Goal: Transaction & Acquisition: Obtain resource

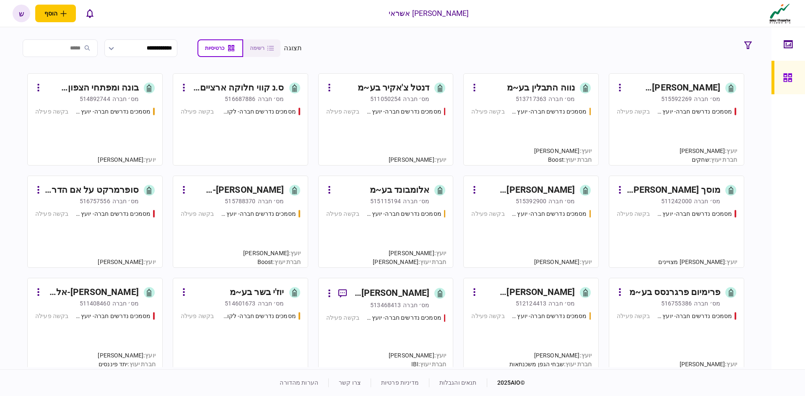
click at [528, 86] on div "נווה התבלין בע~מ" at bounding box center [541, 87] width 68 height 13
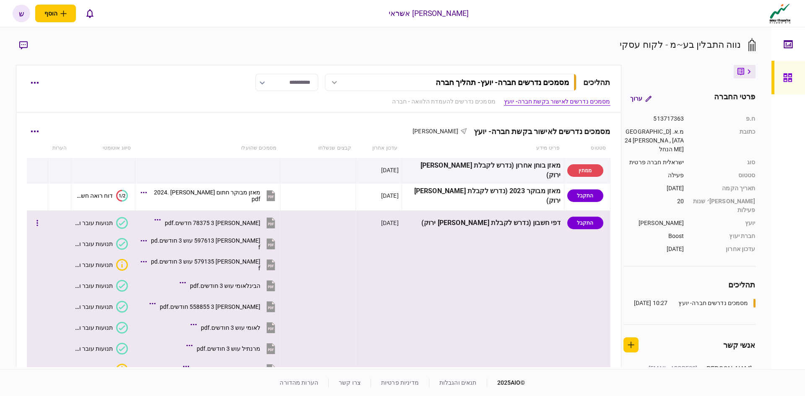
click at [510, 223] on div "דפי חשבון (נדרש לקבלת [PERSON_NAME] ירוק)" at bounding box center [483, 223] width 156 height 19
click at [228, 221] on div "[PERSON_NAME] 78375 3 חדשים.pdf" at bounding box center [213, 223] width 96 height 7
click at [236, 224] on div "[PERSON_NAME] 78375 3 חדשים.pdf" at bounding box center [213, 223] width 96 height 7
click at [240, 239] on button "[PERSON_NAME] 597613 עוש 3 חודשים.pdf" at bounding box center [210, 244] width 135 height 19
click at [237, 266] on div "[PERSON_NAME] 579135 עוש 3 חודשים.pdf" at bounding box center [206, 264] width 110 height 13
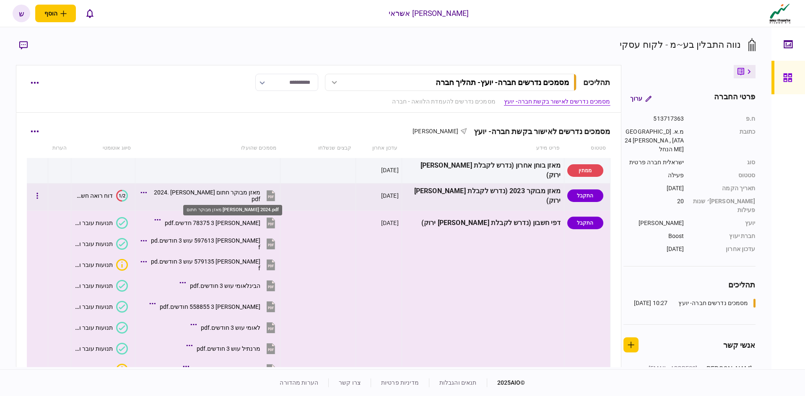
drag, startPoint x: 243, startPoint y: 195, endPoint x: 235, endPoint y: 194, distance: 8.1
click at [235, 194] on div "מאזן מבוקר חתום [PERSON_NAME] 2024.pdf" at bounding box center [206, 195] width 110 height 13
click at [318, 195] on tr "התקבל מאזן מבוקר 2023 (נדרש לקבלת [PERSON_NAME] ירוק) [DATE] מאזן מבוקר חתום [P…" at bounding box center [318, 196] width 583 height 27
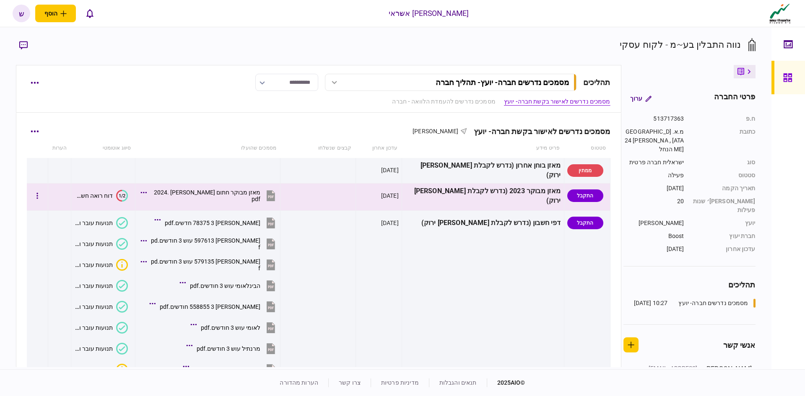
drag, startPoint x: 231, startPoint y: 194, endPoint x: 272, endPoint y: 194, distance: 41.5
click at [322, 186] on tr "התקבל מאזן מבוקר 2023 (נדרש לקבלת [PERSON_NAME] ירוק) [DATE] מאזן מבוקר חתום [P…" at bounding box center [318, 196] width 583 height 27
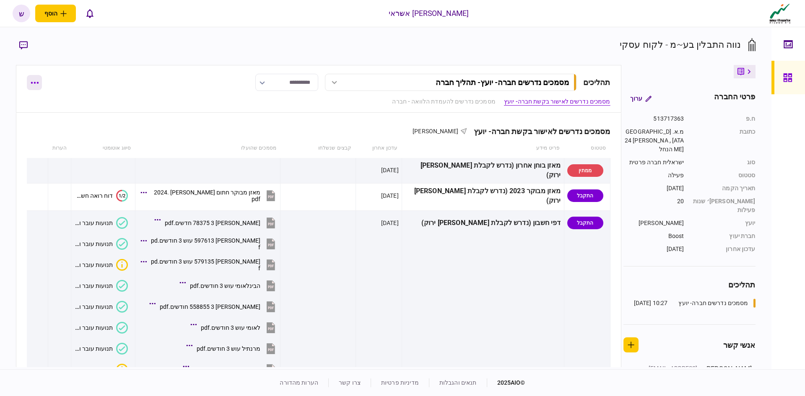
click at [32, 81] on button "button" at bounding box center [34, 82] width 15 height 15
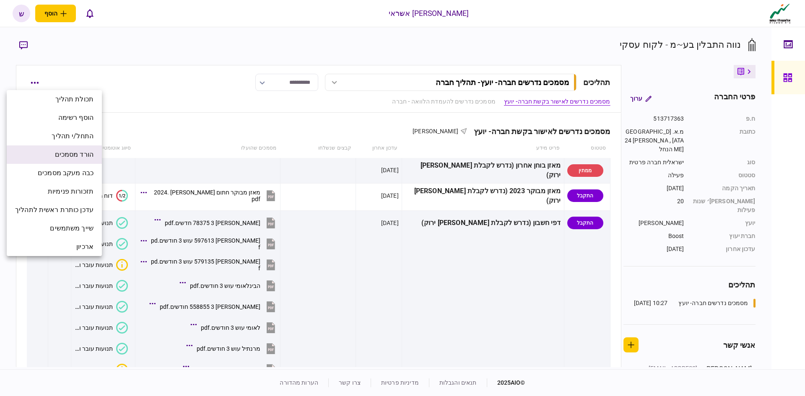
click at [70, 151] on span "הורד מסמכים" at bounding box center [74, 155] width 39 height 10
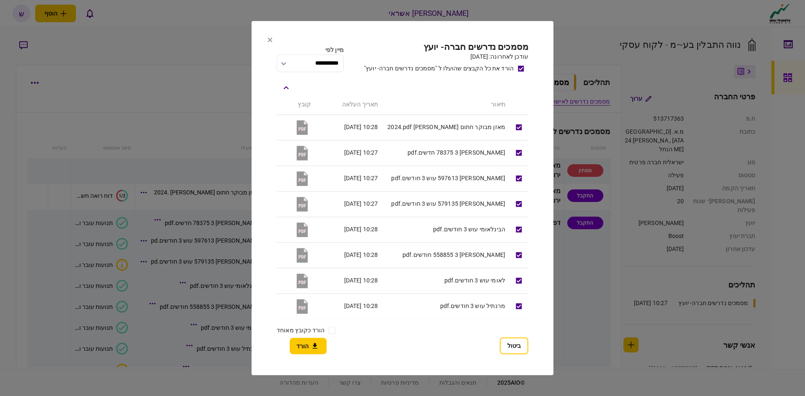
click at [307, 346] on button "הורד" at bounding box center [308, 346] width 37 height 16
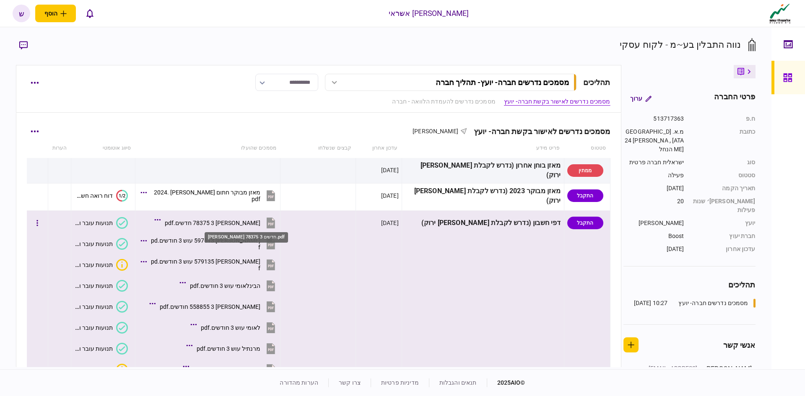
click at [240, 220] on div "[PERSON_NAME] 78375 3 חדשים.pdf" at bounding box center [213, 223] width 96 height 7
click at [251, 221] on div "[PERSON_NAME] 78375 3 חדשים.pdf" at bounding box center [213, 223] width 96 height 7
click at [254, 241] on div "[PERSON_NAME] 597613 עוש 3 חודשים.pdf" at bounding box center [206, 243] width 110 height 13
click at [240, 262] on div "[PERSON_NAME] 579135 עוש 3 חודשים.pdf" at bounding box center [206, 264] width 110 height 13
click at [232, 265] on div "[PERSON_NAME] 579135 עוש 3 חודשים.pdf" at bounding box center [206, 264] width 110 height 13
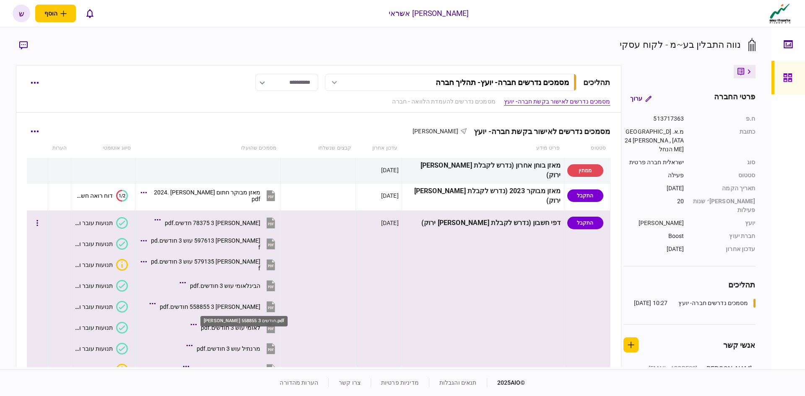
click at [245, 305] on div "[PERSON_NAME] 558855 3 חודשים.pdf" at bounding box center [210, 306] width 101 height 7
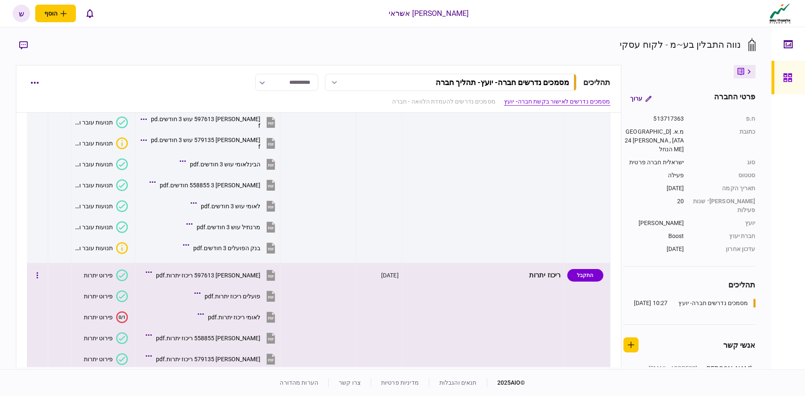
scroll to position [126, 0]
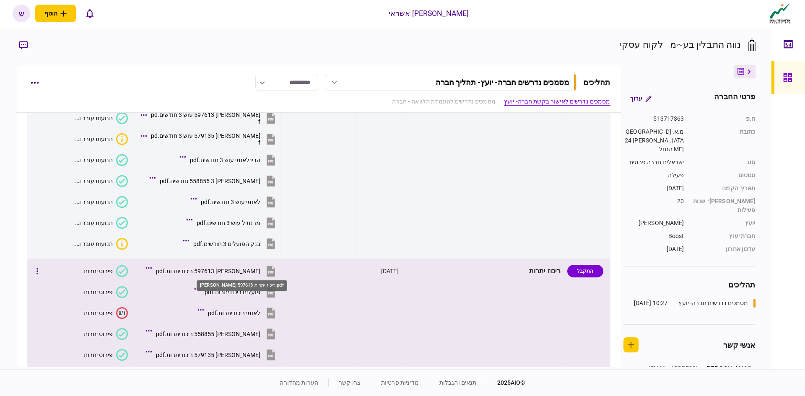
click at [256, 272] on div "[PERSON_NAME] 597613 ריכוז יתרות.pdf" at bounding box center [208, 271] width 104 height 7
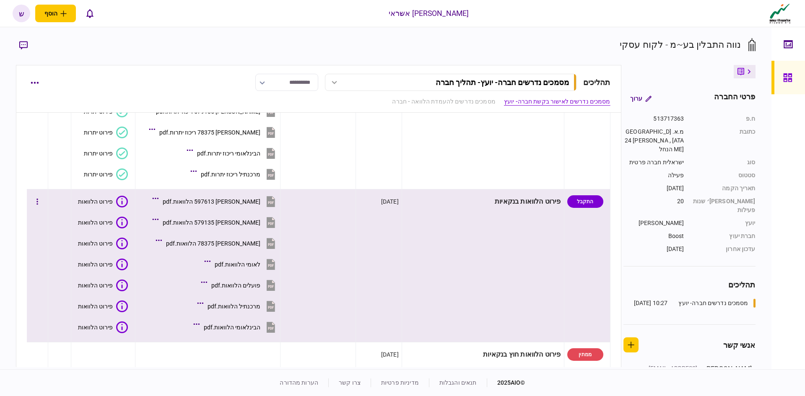
scroll to position [377, 0]
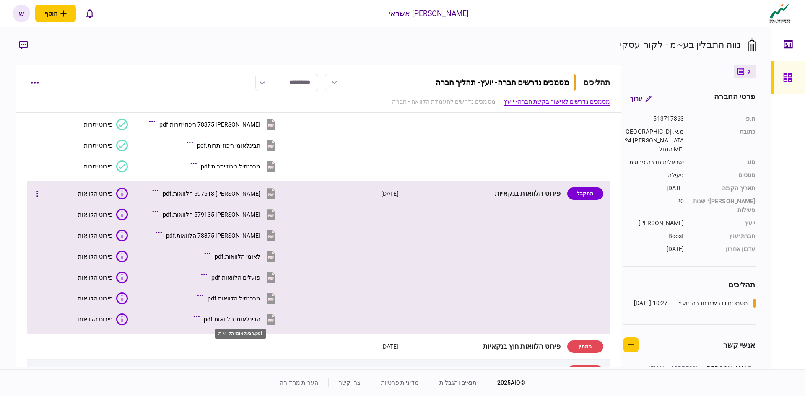
click at [240, 320] on div "הבינלאומי הלוואות.pdf" at bounding box center [232, 319] width 57 height 7
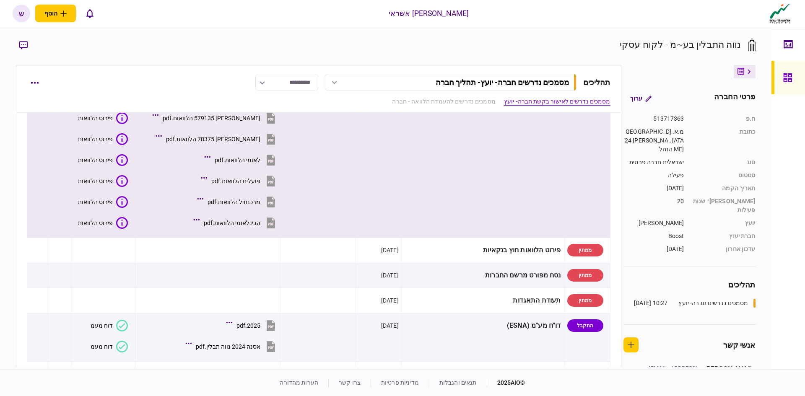
scroll to position [587, 0]
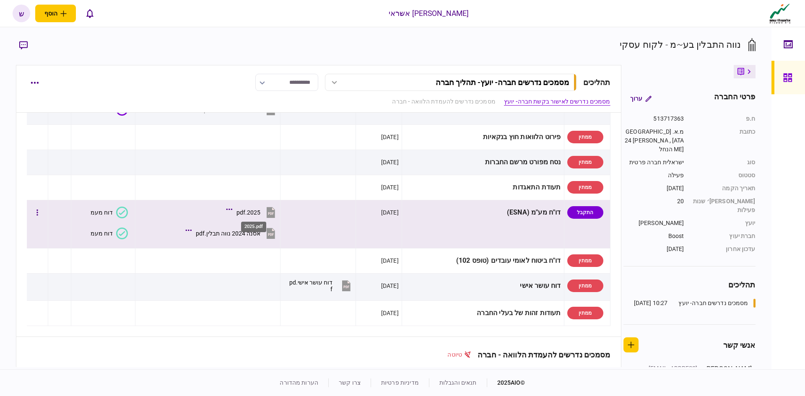
click at [258, 212] on div "2025.pdf" at bounding box center [248, 212] width 24 height 7
click at [248, 236] on div "אסנה 2024 נווה תבלין.pdf" at bounding box center [228, 233] width 65 height 7
click at [258, 211] on div "2025.pdf" at bounding box center [248, 212] width 24 height 7
